Goal: Check status

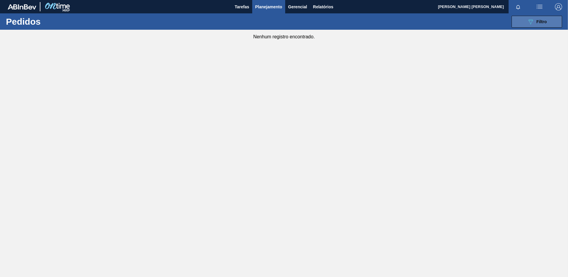
click at [519, 21] on button "089F7B8B-B2A5-4AFE-B5C0-19BA573D28AC Filtro" at bounding box center [537, 22] width 51 height 12
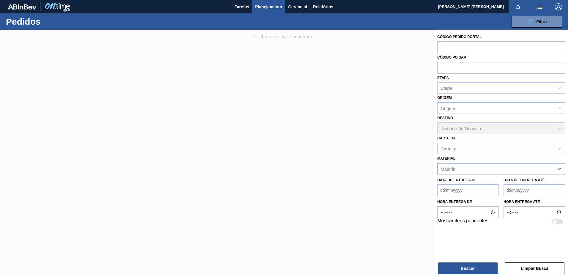
paste input "30018294"
type input "30018294"
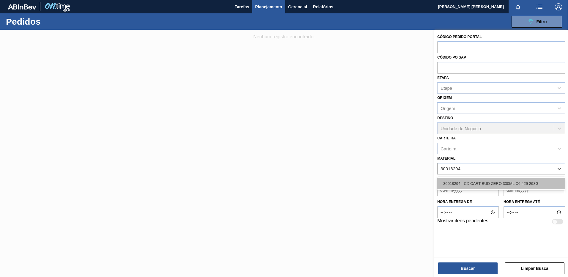
click at [510, 187] on div "30018294 - CX CART BUD ZERO 330ML C6 429 298G" at bounding box center [502, 183] width 128 height 11
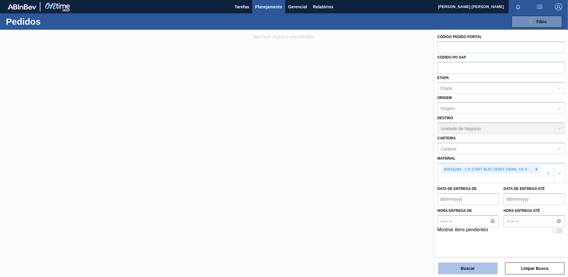
click at [479, 272] on button "Buscar" at bounding box center [467, 268] width 59 height 12
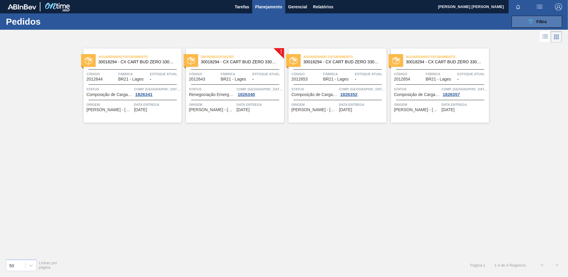
click at [518, 22] on button "089F7B8B-B2A5-4AFE-B5C0-19BA573D28AC Filtro" at bounding box center [537, 22] width 51 height 12
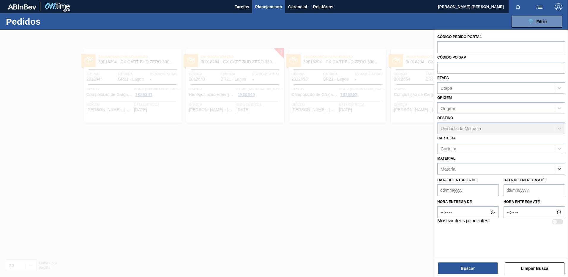
paste input "30030032"
type input "30030032"
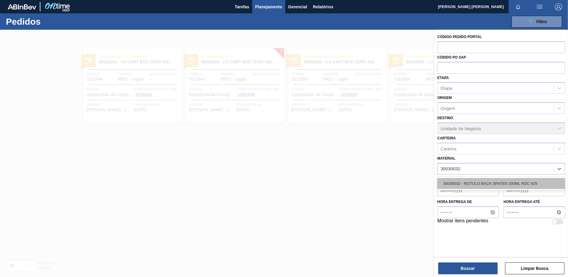
click at [504, 182] on div "30030032 - ROTULO BACK SPATEN 330ML RDC 429" at bounding box center [502, 183] width 128 height 11
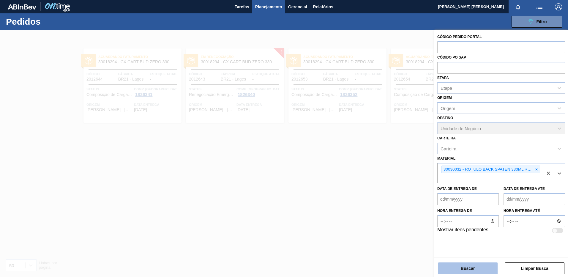
click at [482, 268] on button "Buscar" at bounding box center [467, 268] width 59 height 12
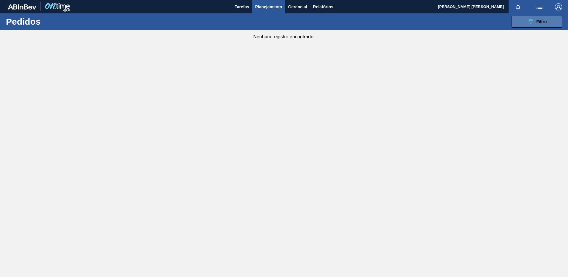
click at [518, 16] on button "089F7B8B-B2A5-4AFE-B5C0-19BA573D28AC Filtro" at bounding box center [537, 22] width 51 height 12
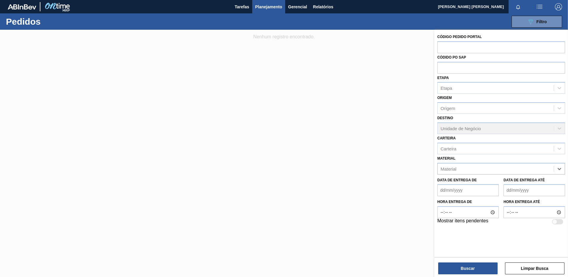
paste input "30030031"
type input "30030031"
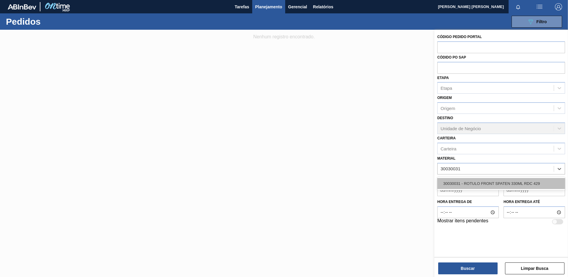
click at [532, 187] on div "30030031 - ROTULO FRONT SPATEN 330ML RDC 429" at bounding box center [502, 183] width 128 height 11
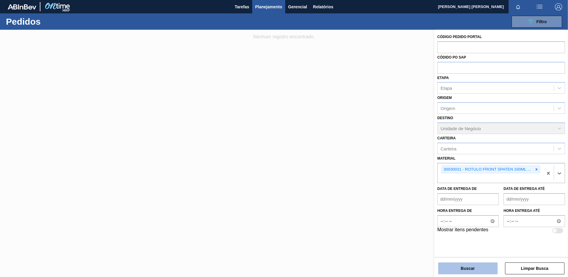
click at [476, 266] on button "Buscar" at bounding box center [467, 268] width 59 height 12
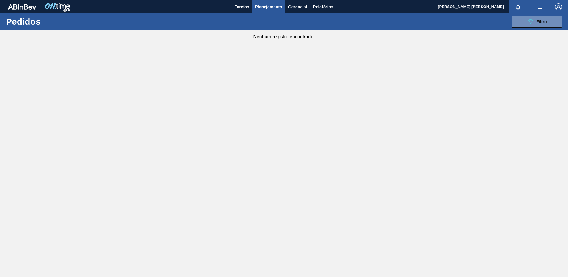
click at [526, 29] on div "089F7B8B-B2A5-4AFE-B5C0-19BA573D28AC Filtro Código Pedido Portal Códido PO SAP …" at bounding box center [330, 22] width 471 height 18
click at [529, 25] on button "089F7B8B-B2A5-4AFE-B5C0-19BA573D28AC Filtro" at bounding box center [537, 22] width 51 height 12
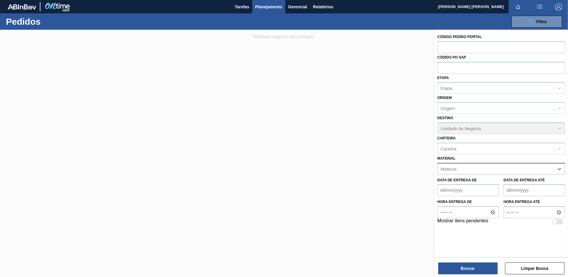
paste input "30034234"
type input "30034234"
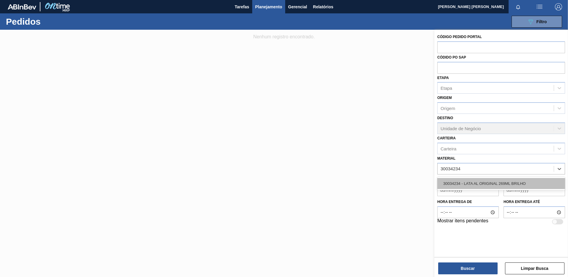
click at [516, 185] on div "30034234 - LATA AL ORIGINAL 269ML BRILHO" at bounding box center [502, 183] width 128 height 11
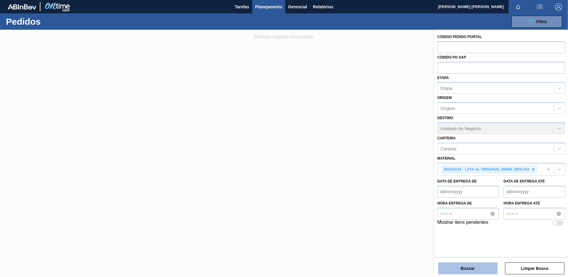
click at [484, 266] on button "Buscar" at bounding box center [467, 268] width 59 height 12
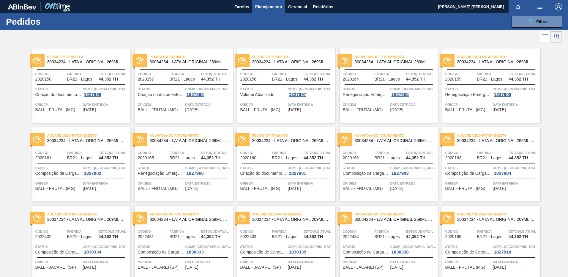
click at [116, 113] on div "Pedido [PERSON_NAME] 30034234 - LATA AL ORIGINAL 269ML BRILHO Código 2020158 Fá…" at bounding box center [81, 85] width 98 height 74
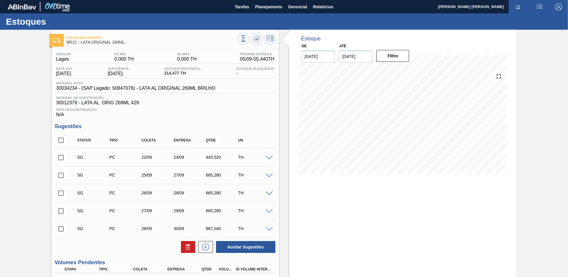
scroll to position [6, 0]
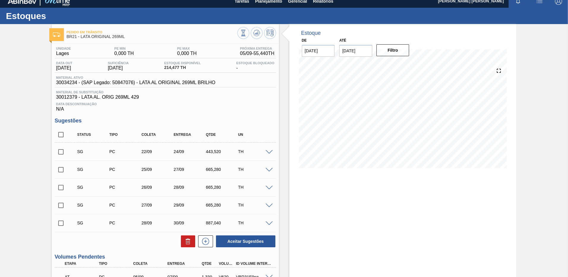
click at [364, 55] on input "[DATE]" at bounding box center [355, 51] width 33 height 12
click at [403, 125] on div "4" at bounding box center [404, 123] width 8 height 8
type input "[DATE]"
click at [390, 48] on button "Filtro" at bounding box center [393, 50] width 33 height 12
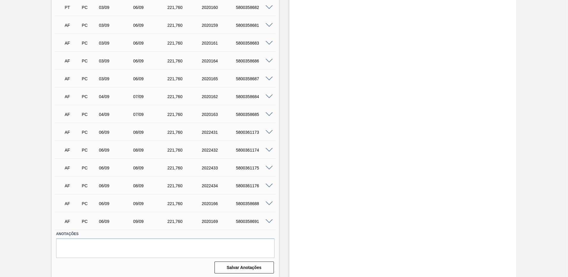
scroll to position [457, 0]
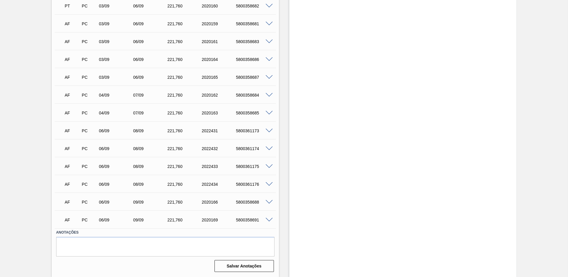
drag, startPoint x: 568, startPoint y: 185, endPoint x: 567, endPoint y: 165, distance: 20.8
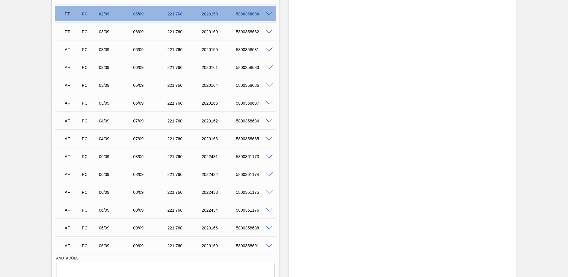
scroll to position [441, 0]
